Goal: Task Accomplishment & Management: Use online tool/utility

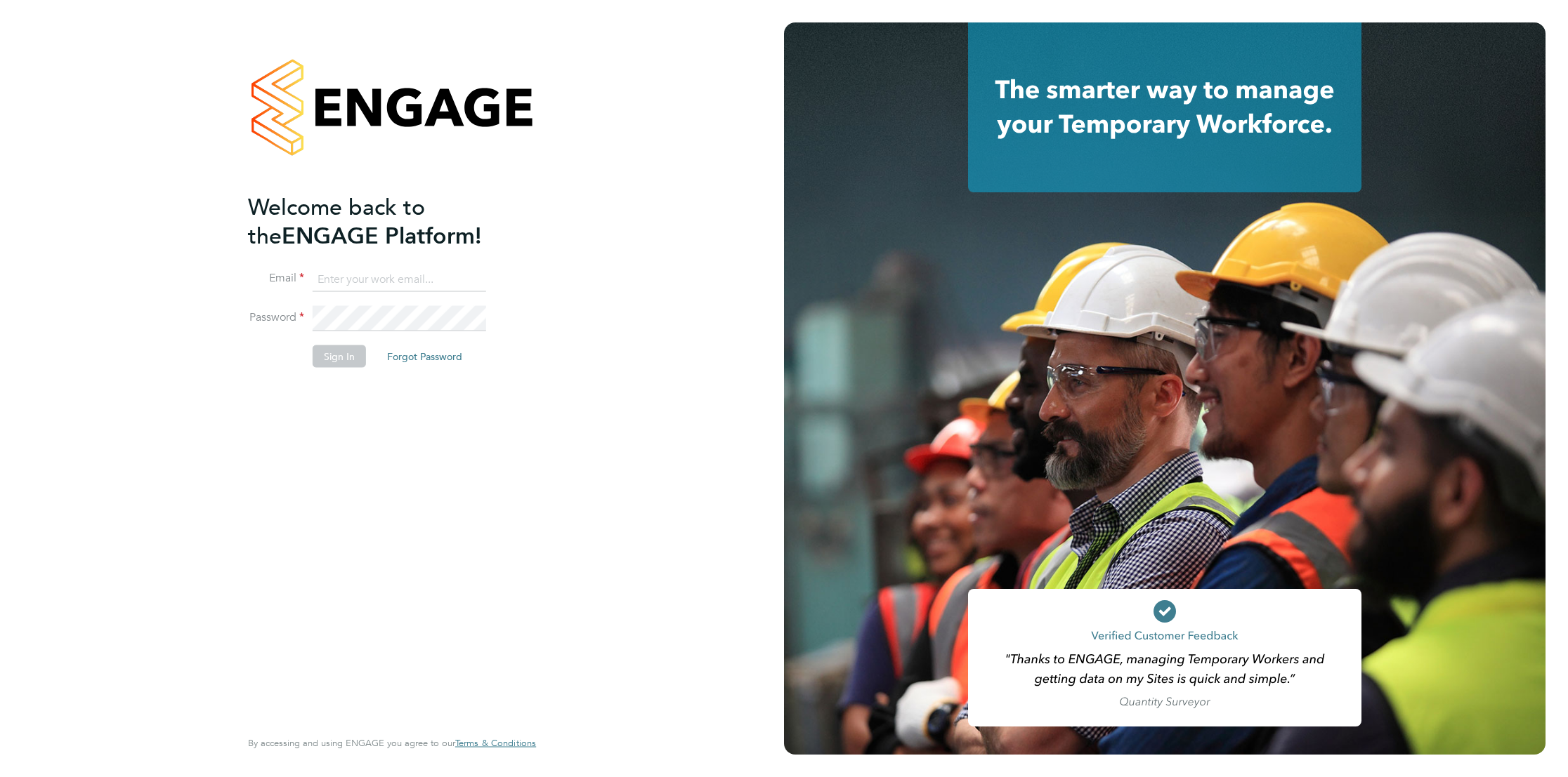
type input "claire.cosgrove1@nhs.net"
click at [351, 357] on button "Sign In" at bounding box center [339, 356] width 53 height 23
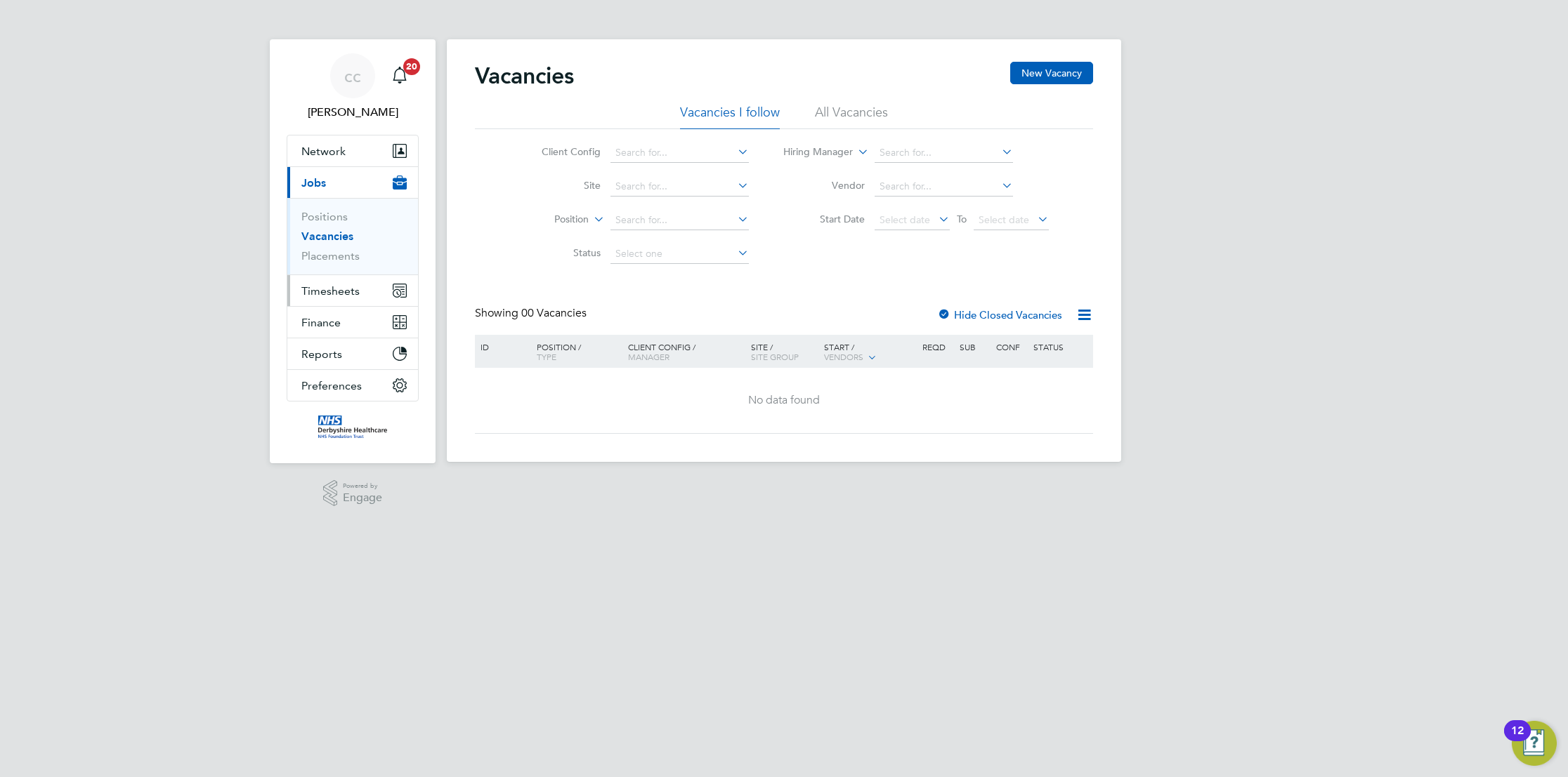
click at [332, 296] on span "Timesheets" at bounding box center [330, 290] width 58 height 13
click at [312, 253] on link "Timesheets" at bounding box center [330, 248] width 58 height 13
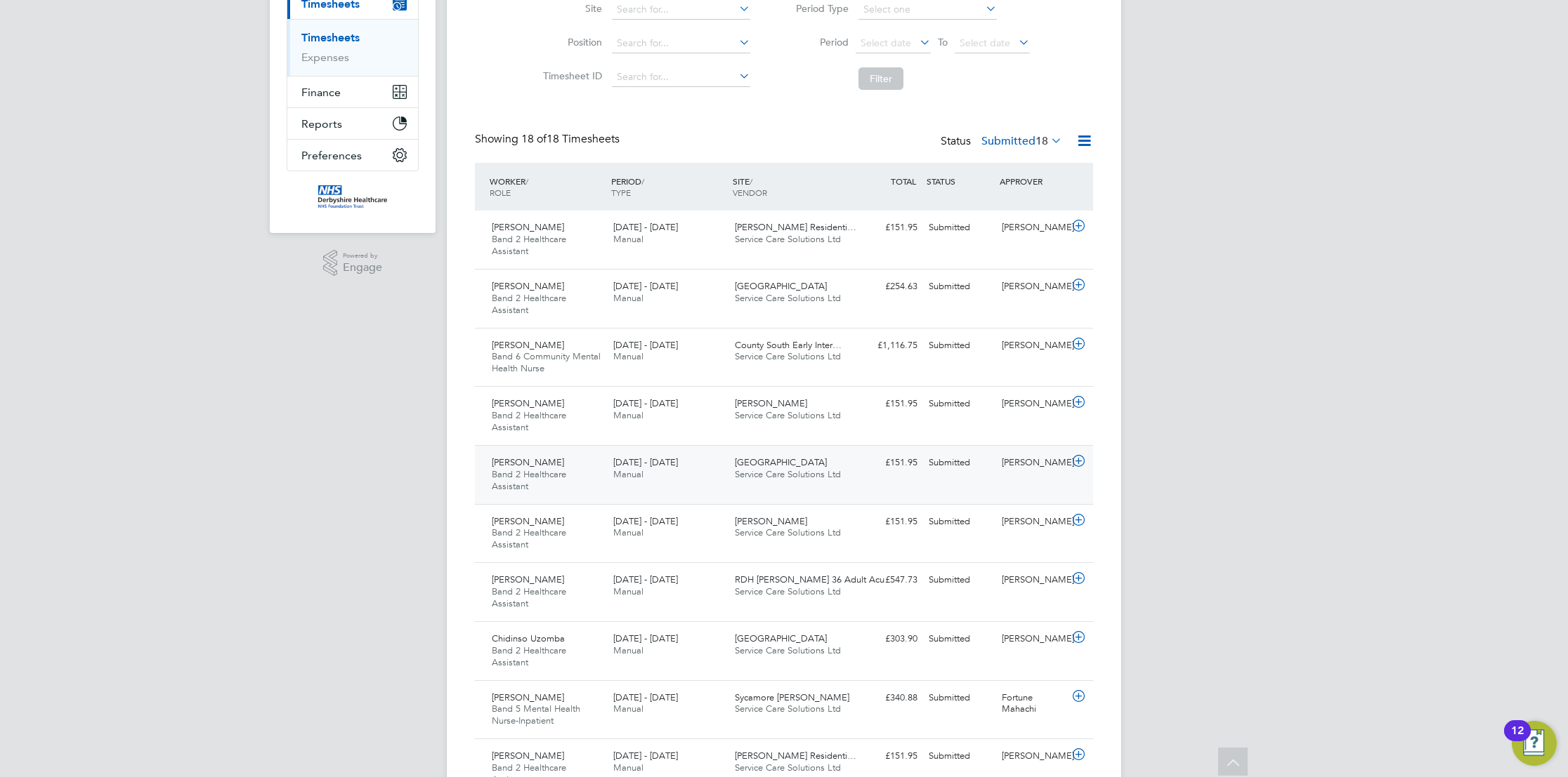
click at [1081, 462] on icon at bounding box center [1079, 461] width 17 height 11
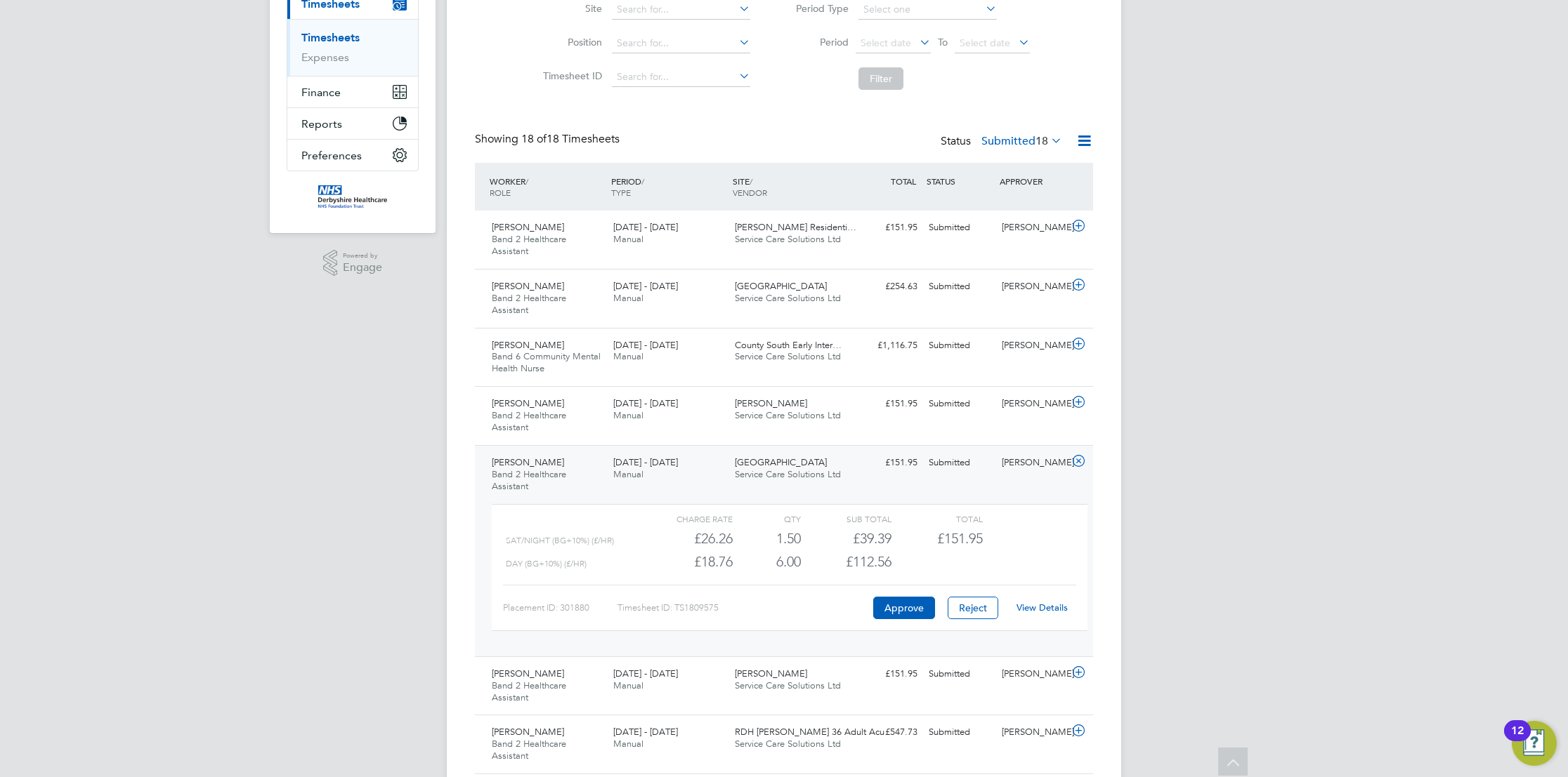
click at [1057, 604] on link "View Details" at bounding box center [1042, 607] width 52 height 12
click at [1036, 603] on link "View Details" at bounding box center [1042, 607] width 52 height 12
click at [1073, 463] on icon at bounding box center [1079, 461] width 17 height 11
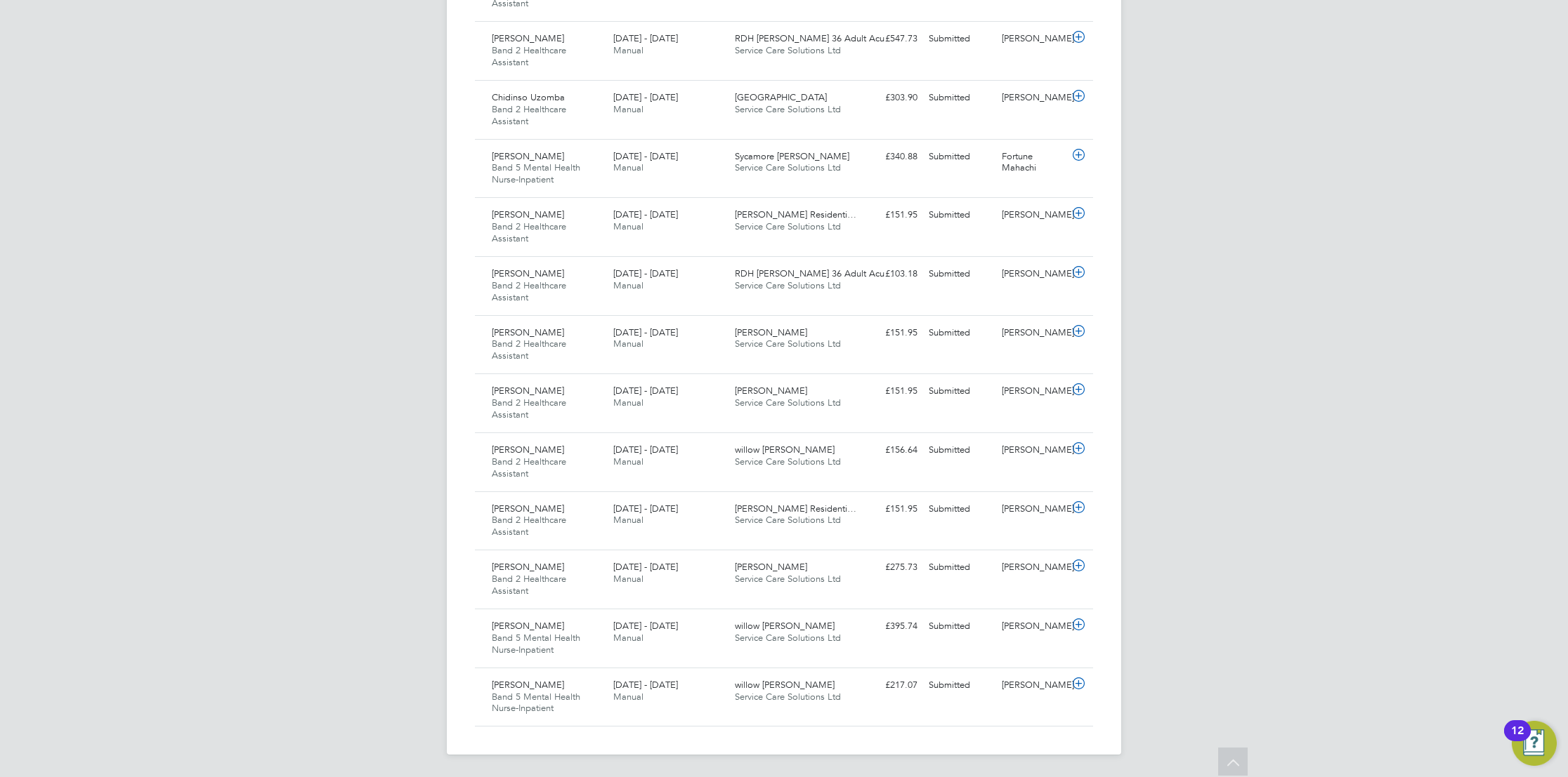
scroll to position [647, 0]
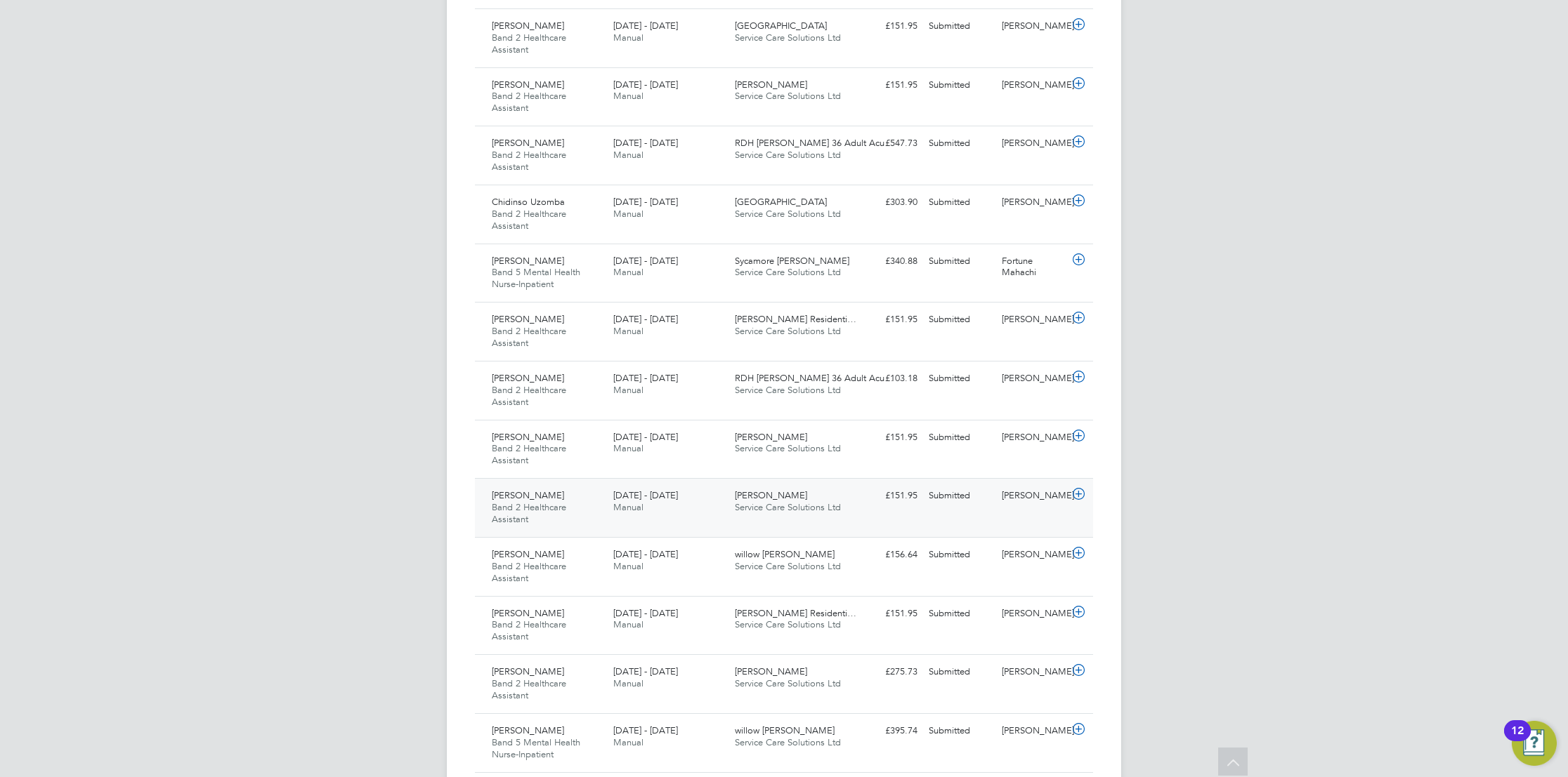
click at [1071, 496] on icon at bounding box center [1079, 495] width 17 height 11
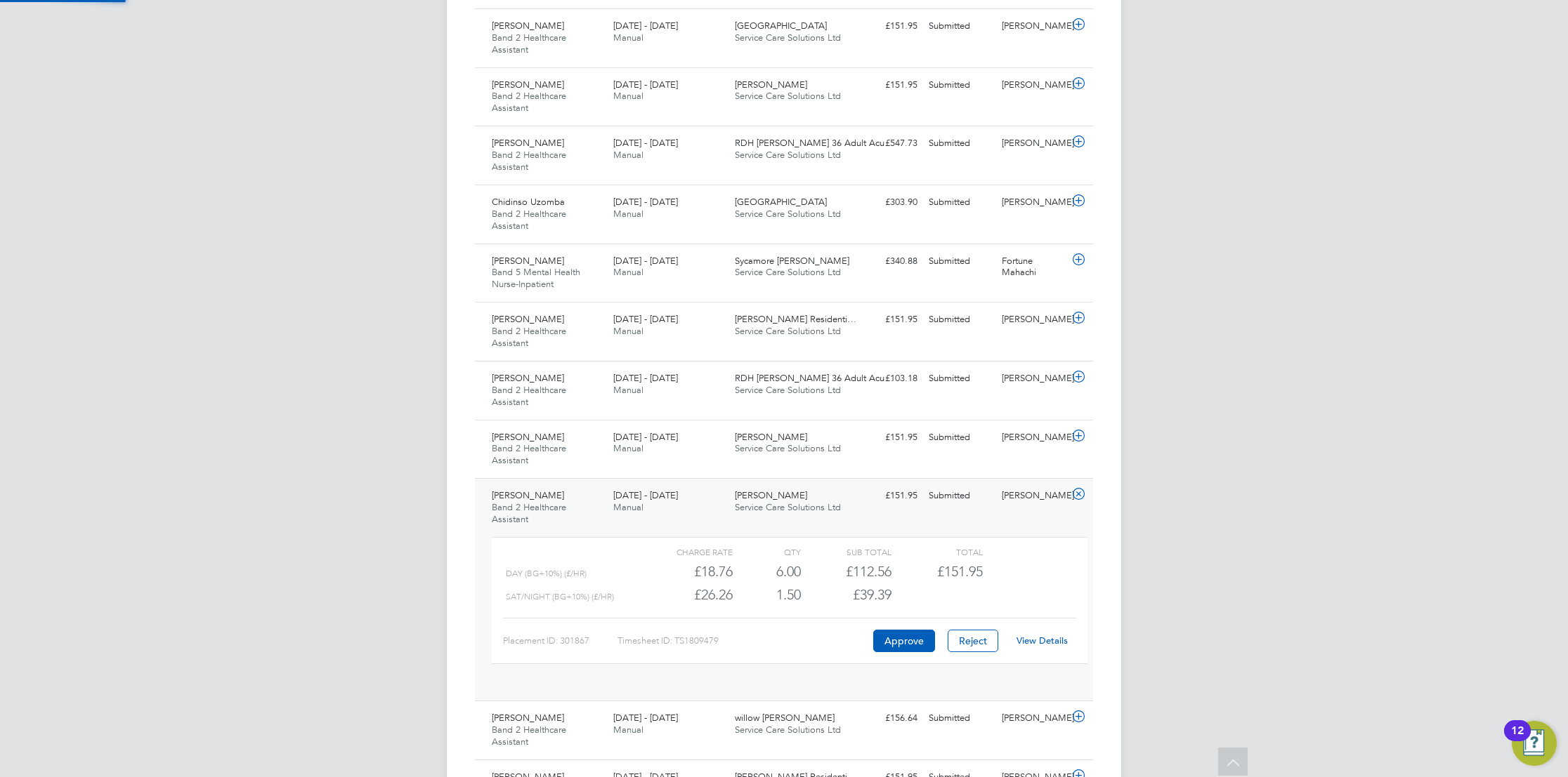
scroll to position [24, 137]
click at [907, 637] on button "Approve" at bounding box center [903, 641] width 62 height 23
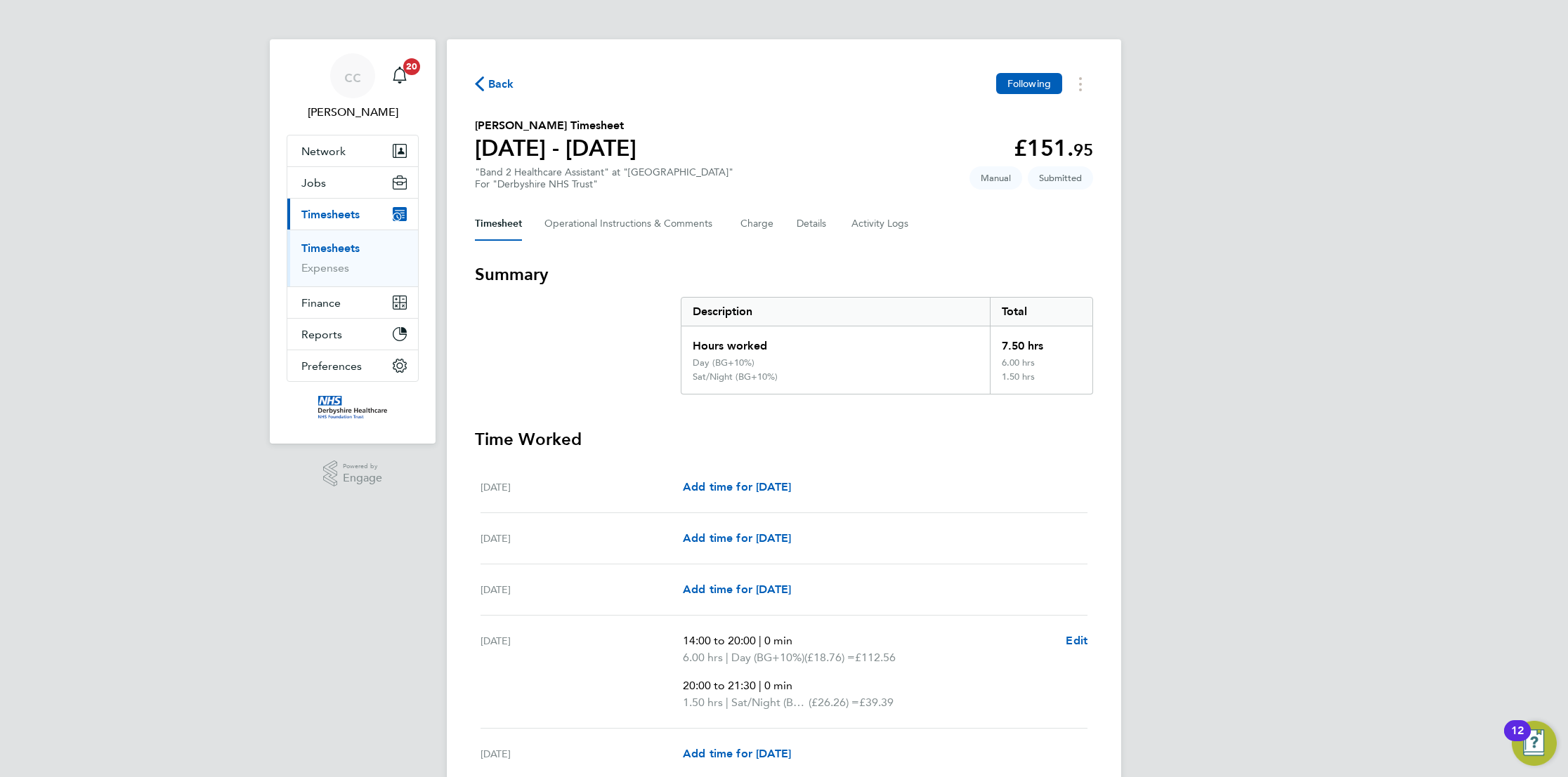
scroll to position [228, 0]
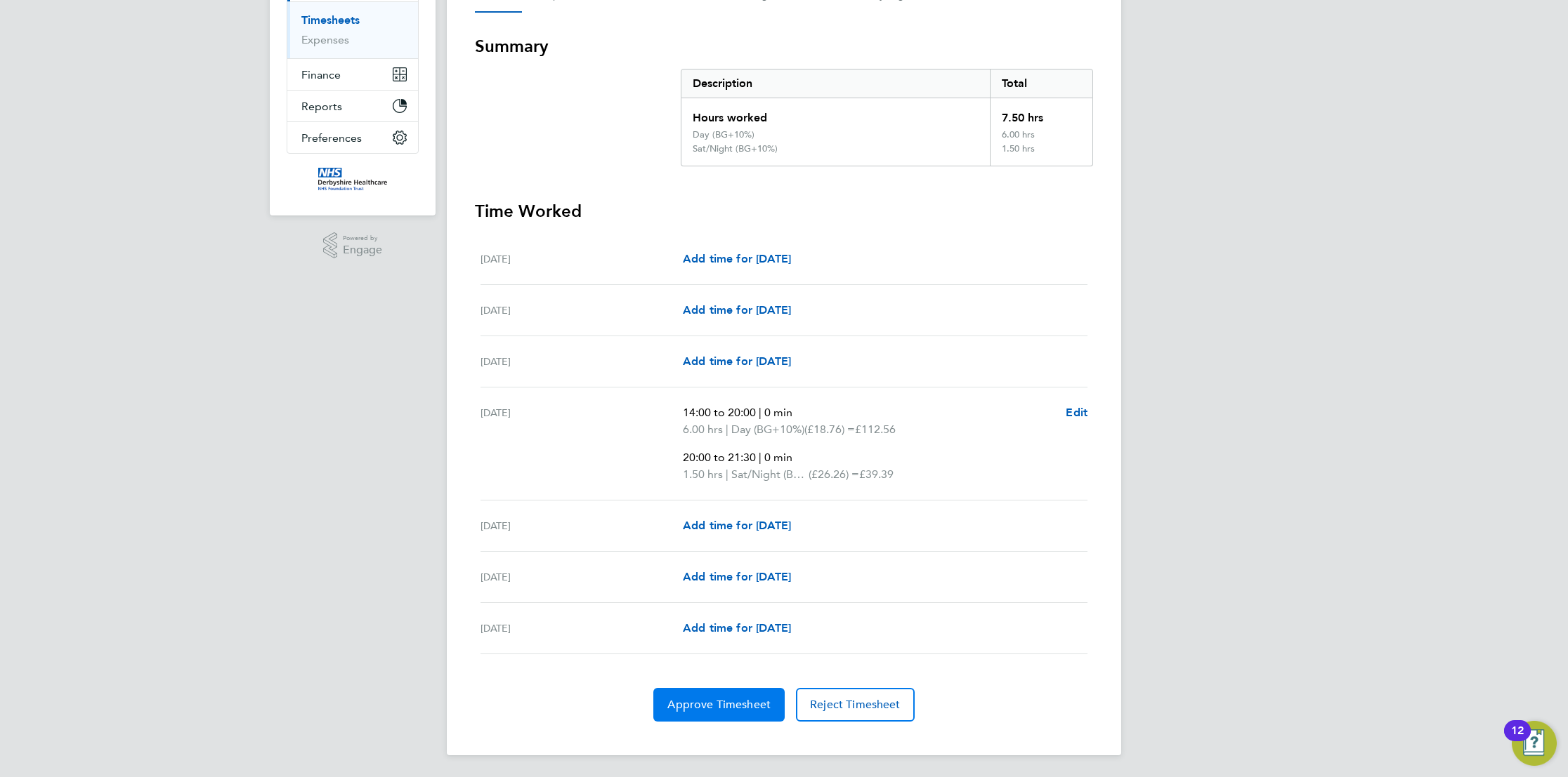
click at [720, 705] on span "Approve Timesheet" at bounding box center [719, 705] width 103 height 14
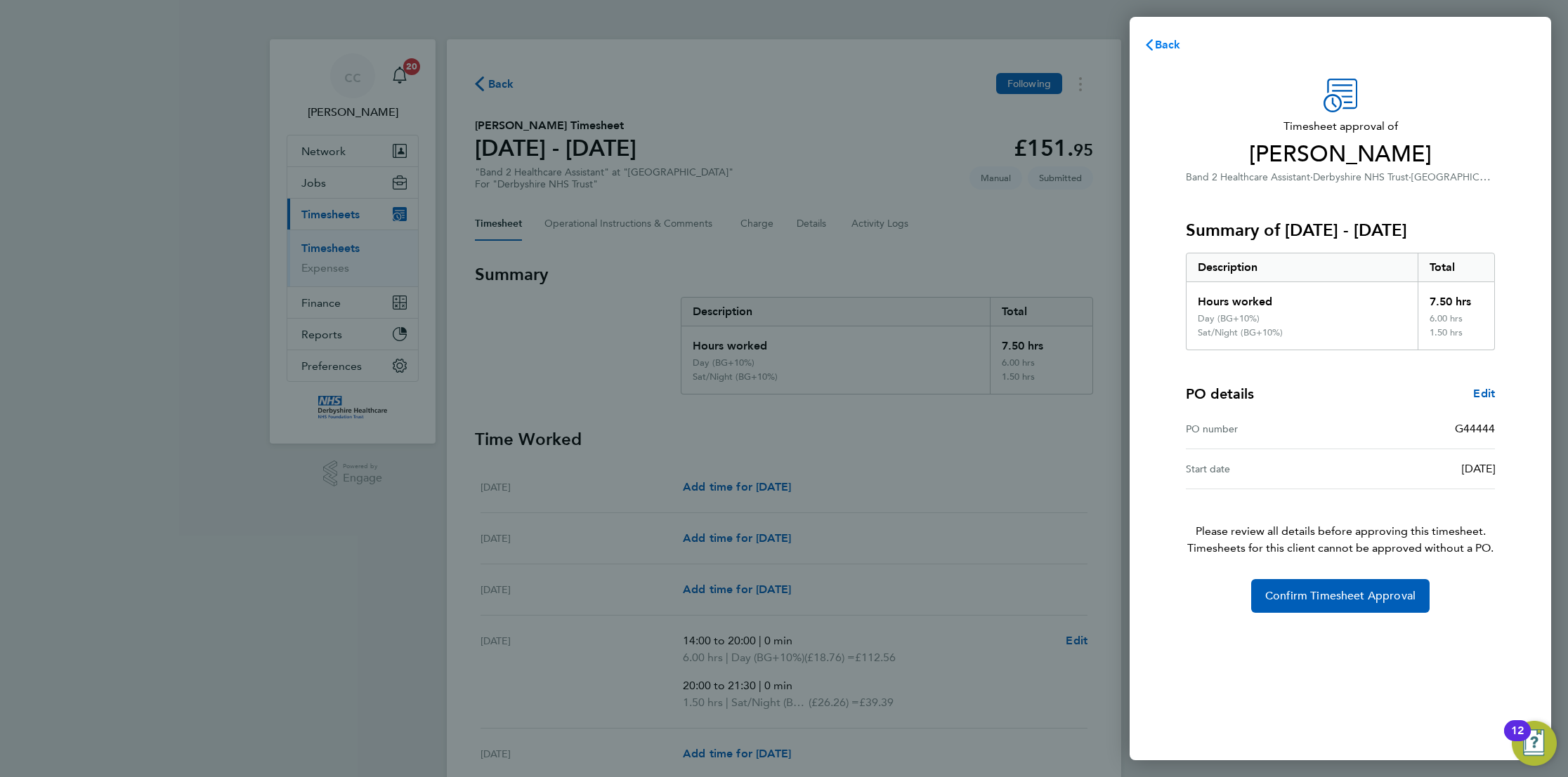
click at [1170, 42] on span "Back" at bounding box center [1167, 44] width 26 height 13
click at [1494, 434] on span "G22222" at bounding box center [1474, 428] width 40 height 13
click at [1494, 433] on div "Timesheet approval of [PERSON_NAME] Band 2 Healthcare Assistant · Derbyshire NH…" at bounding box center [1340, 345] width 343 height 534
click at [1494, 433] on div "Timesheet approval of Karen Gains Band 2 Healthcare Assistant · Derbyshire NHS …" at bounding box center [1340, 345] width 343 height 534
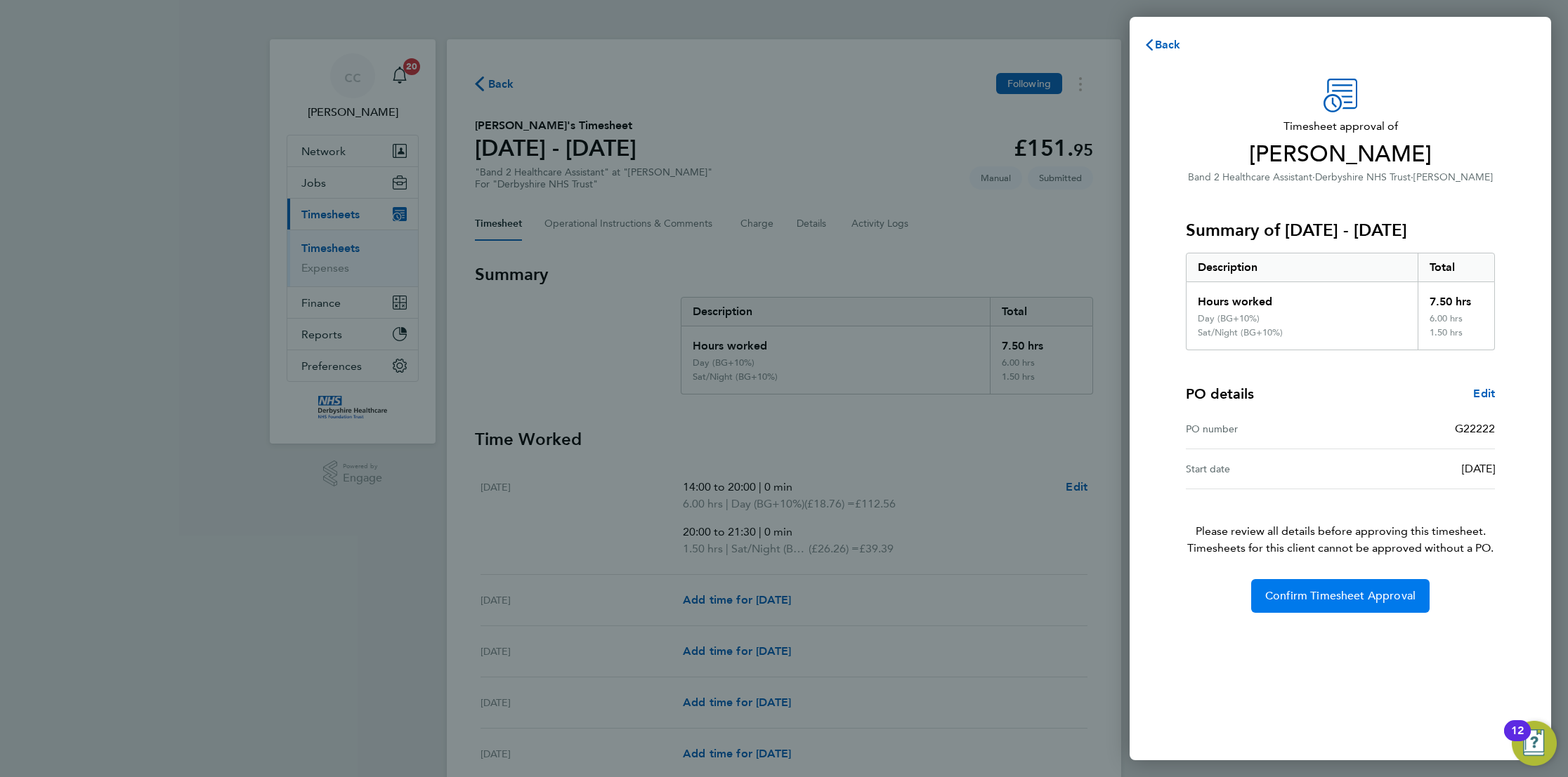
click at [1339, 599] on span "Confirm Timesheet Approval" at bounding box center [1340, 596] width 150 height 14
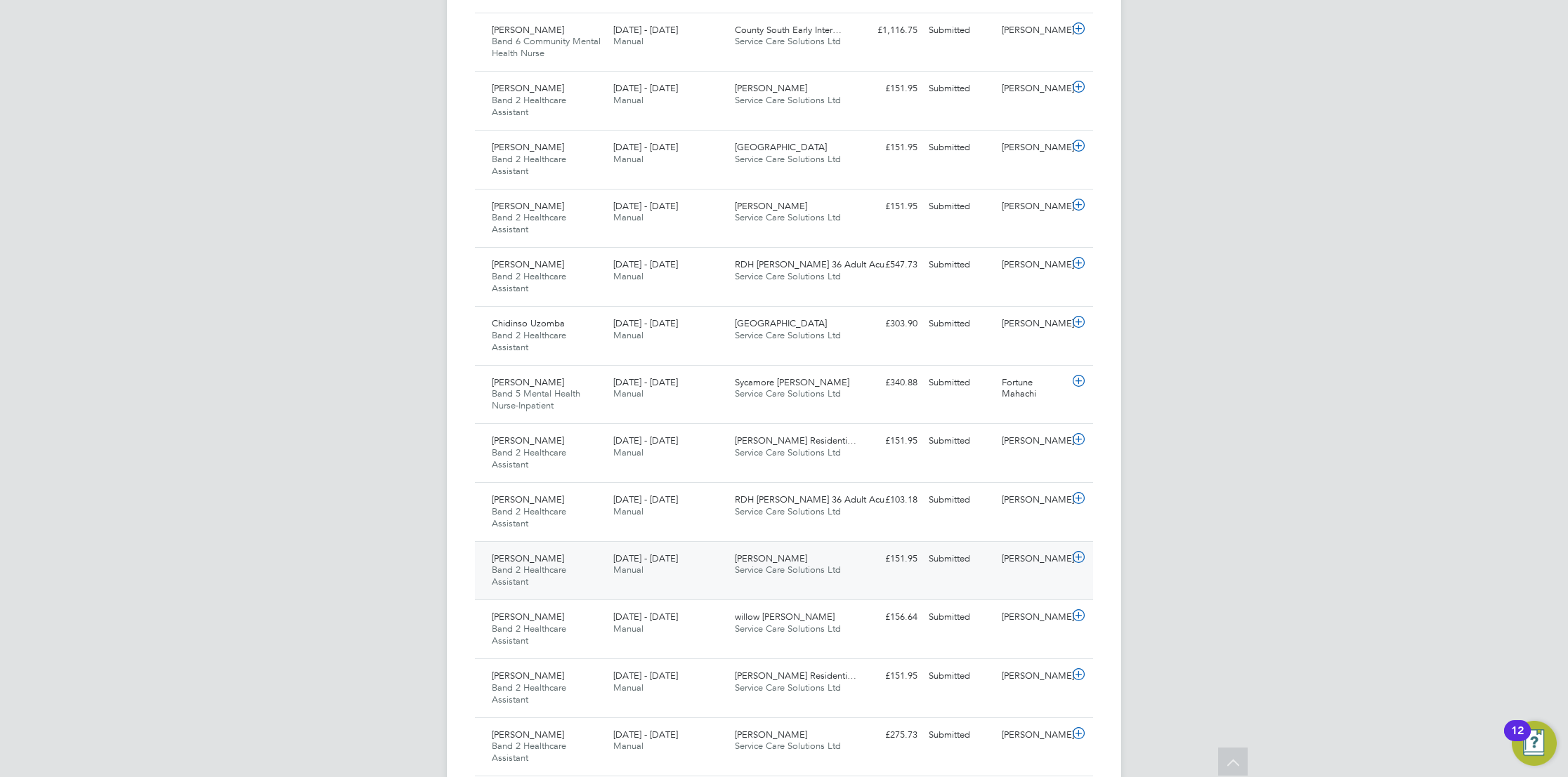
click at [1076, 559] on icon at bounding box center [1079, 557] width 17 height 11
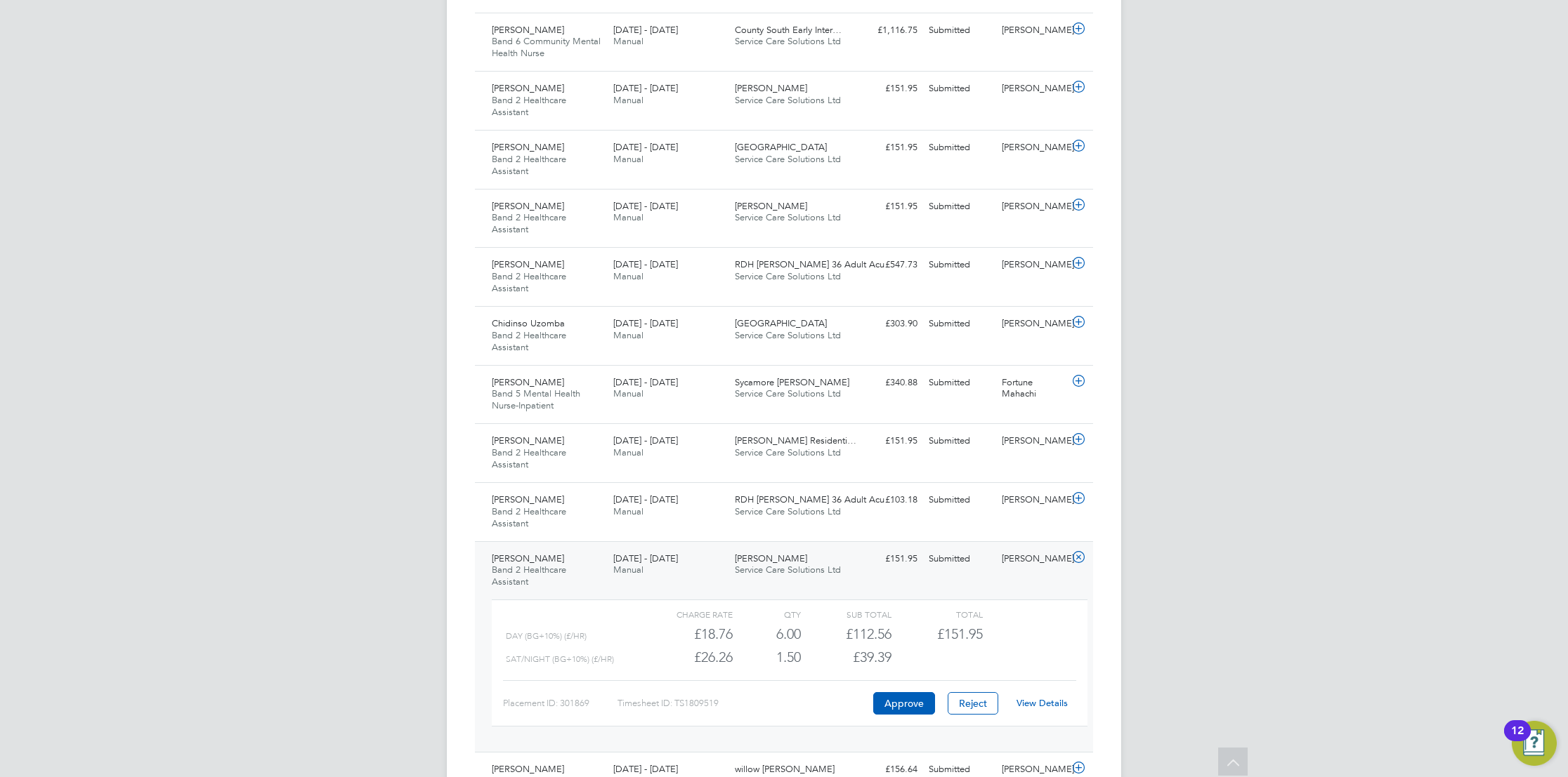
click at [1029, 701] on link "View Details" at bounding box center [1042, 703] width 52 height 12
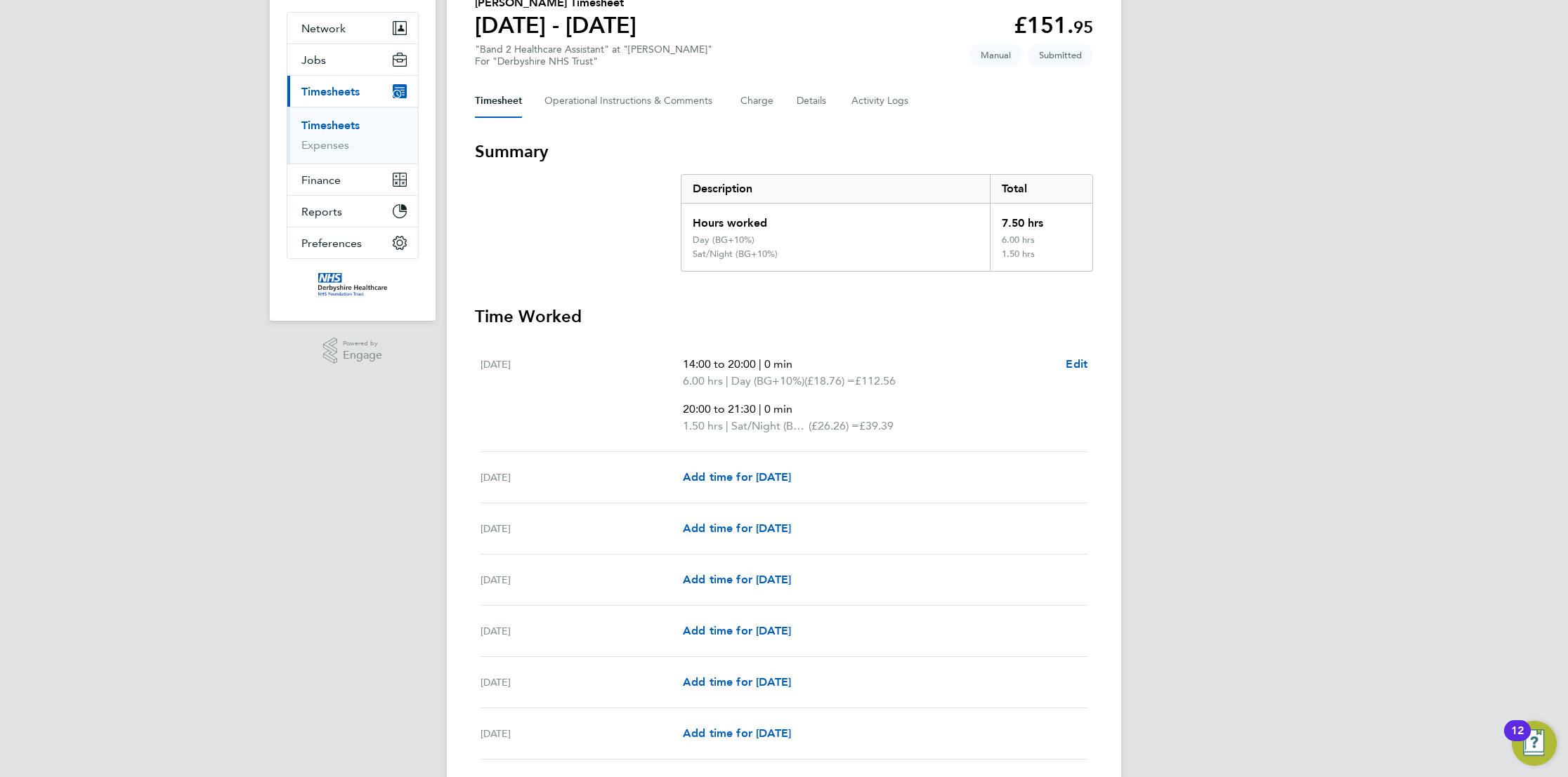
scroll to position [228, 0]
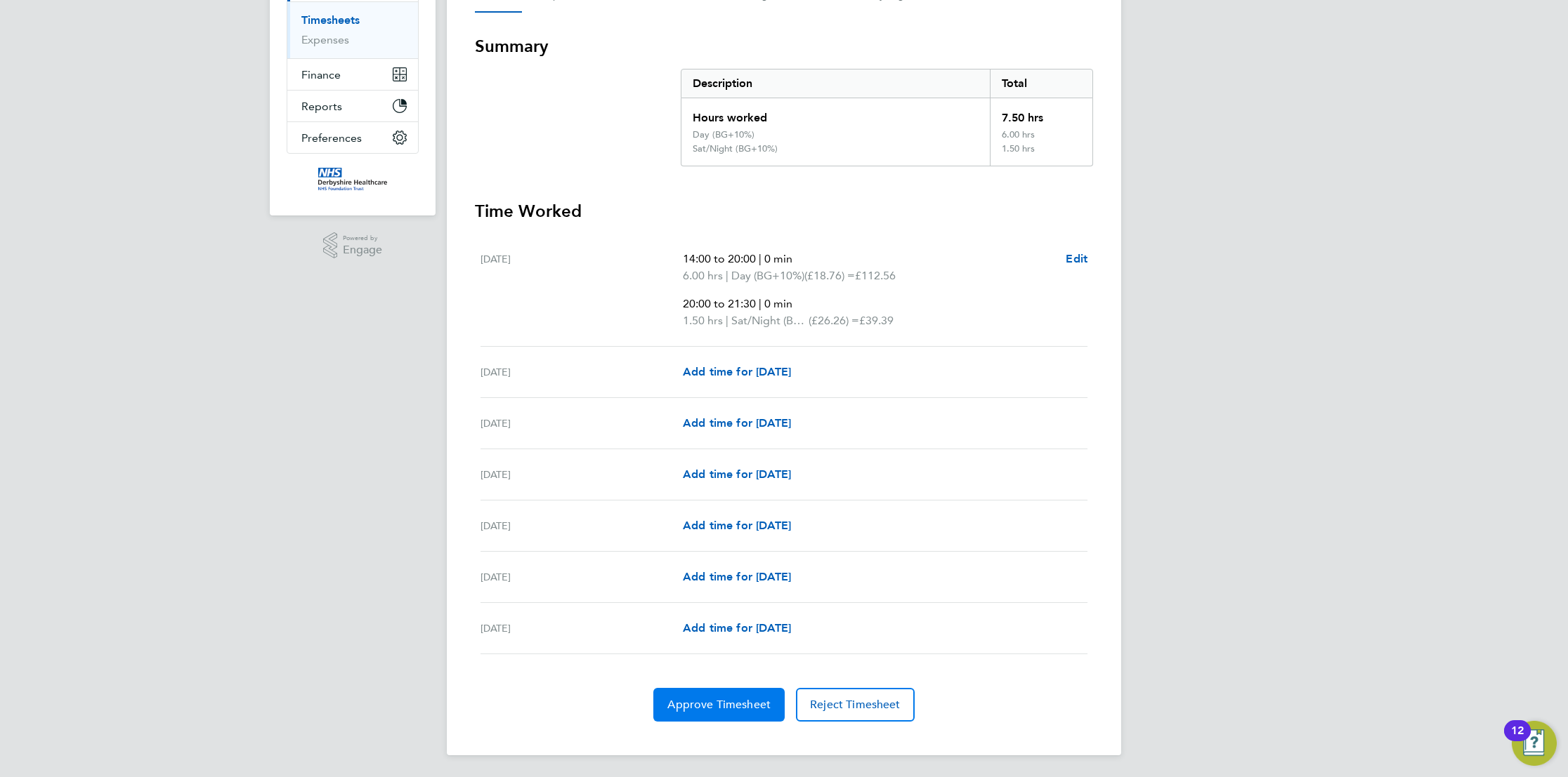
click at [708, 702] on span "Approve Timesheet" at bounding box center [719, 705] width 103 height 14
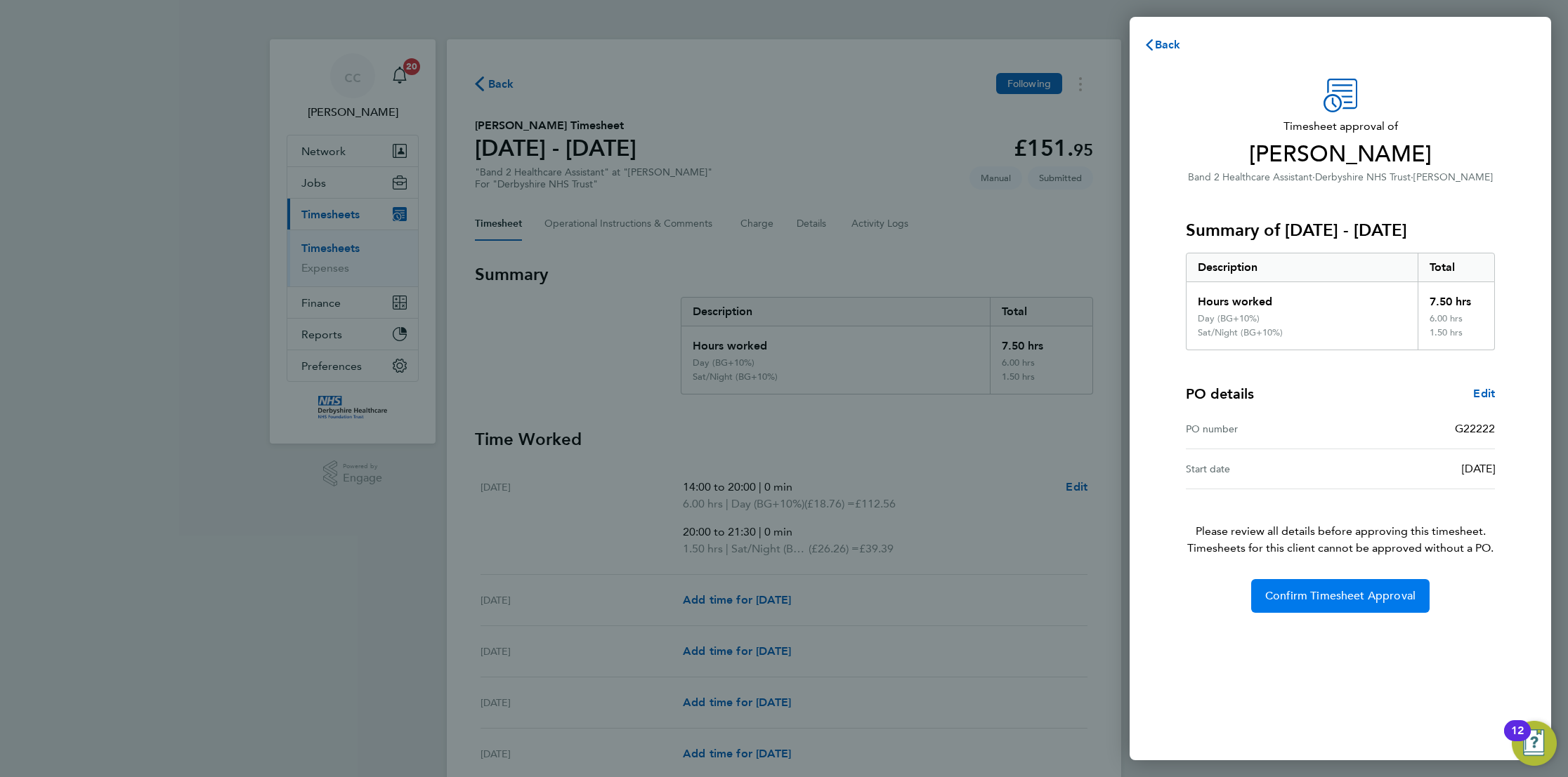
click at [1363, 592] on span "Confirm Timesheet Approval" at bounding box center [1340, 596] width 150 height 14
